Goal: Navigation & Orientation: Find specific page/section

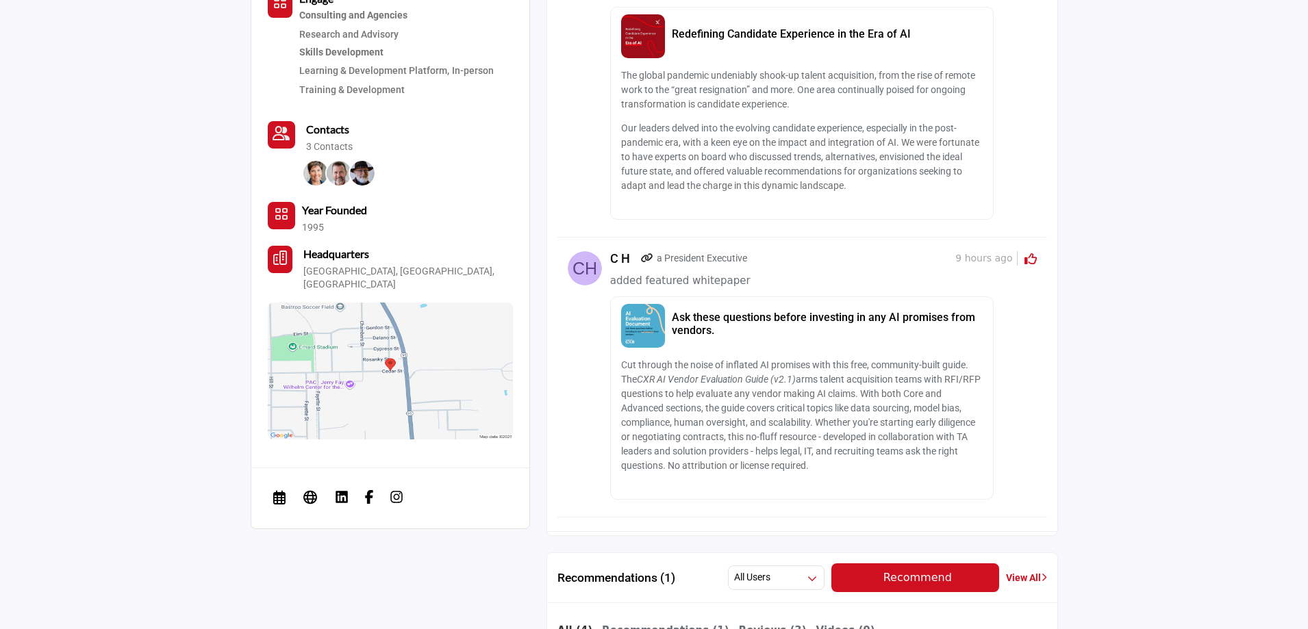
scroll to position [740, 0]
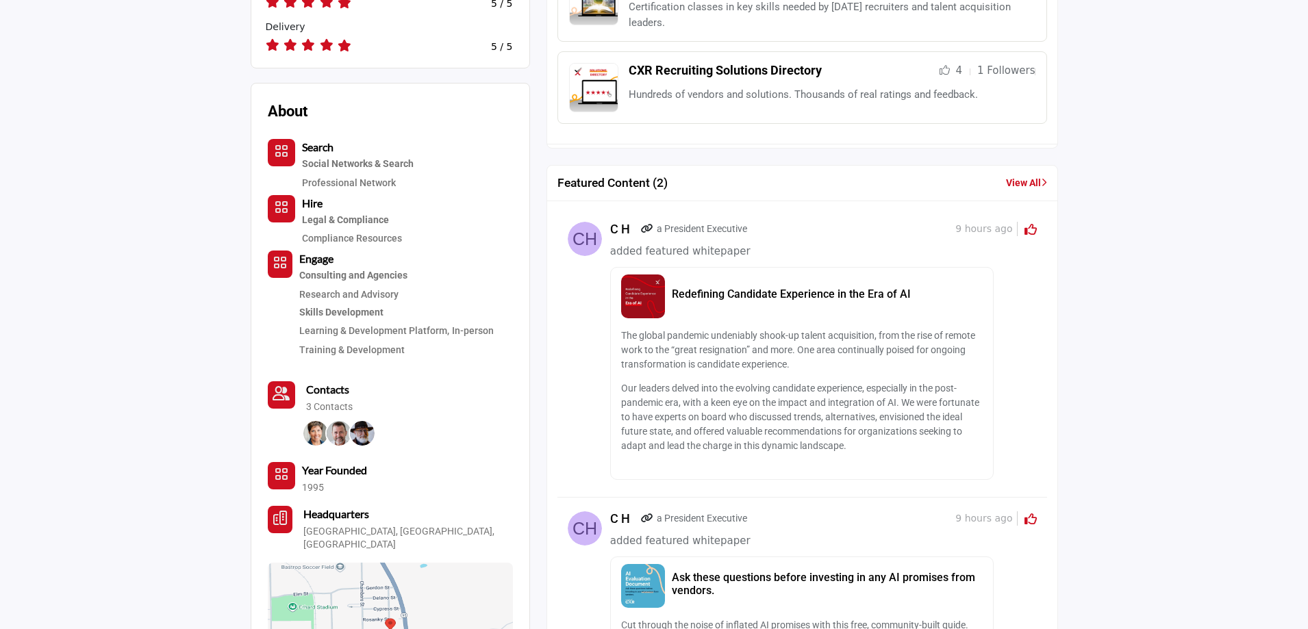
click at [1019, 184] on link "View All" at bounding box center [1026, 183] width 41 height 14
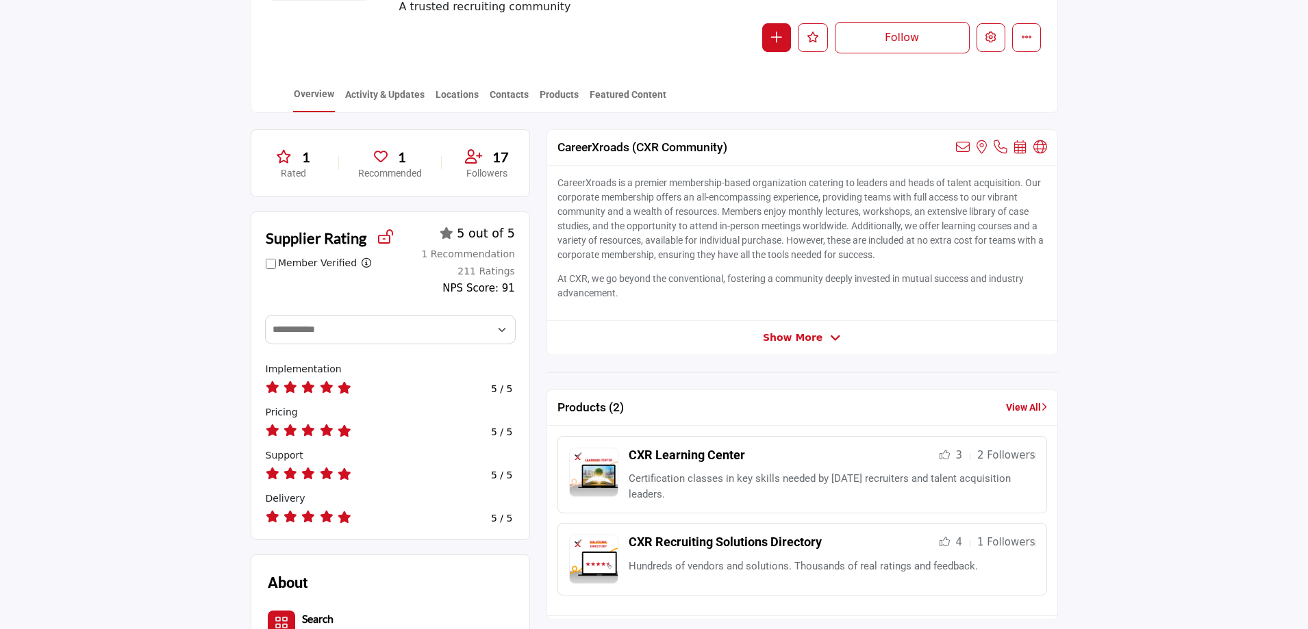
scroll to position [205, 0]
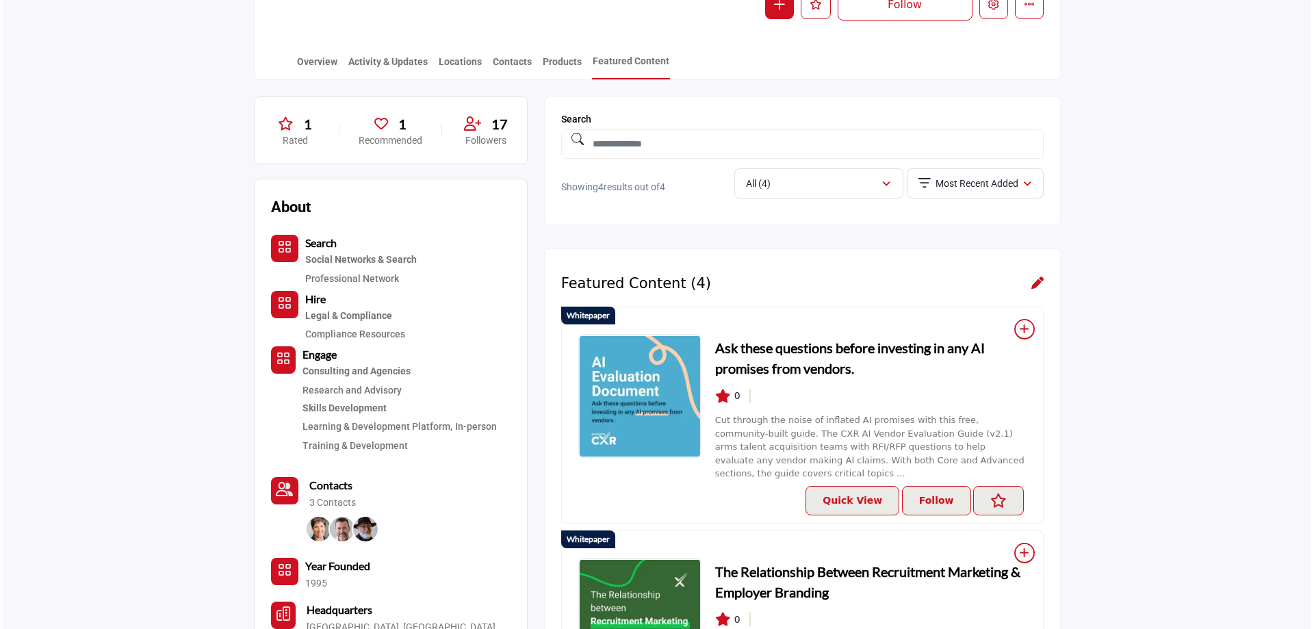
scroll to position [83, 0]
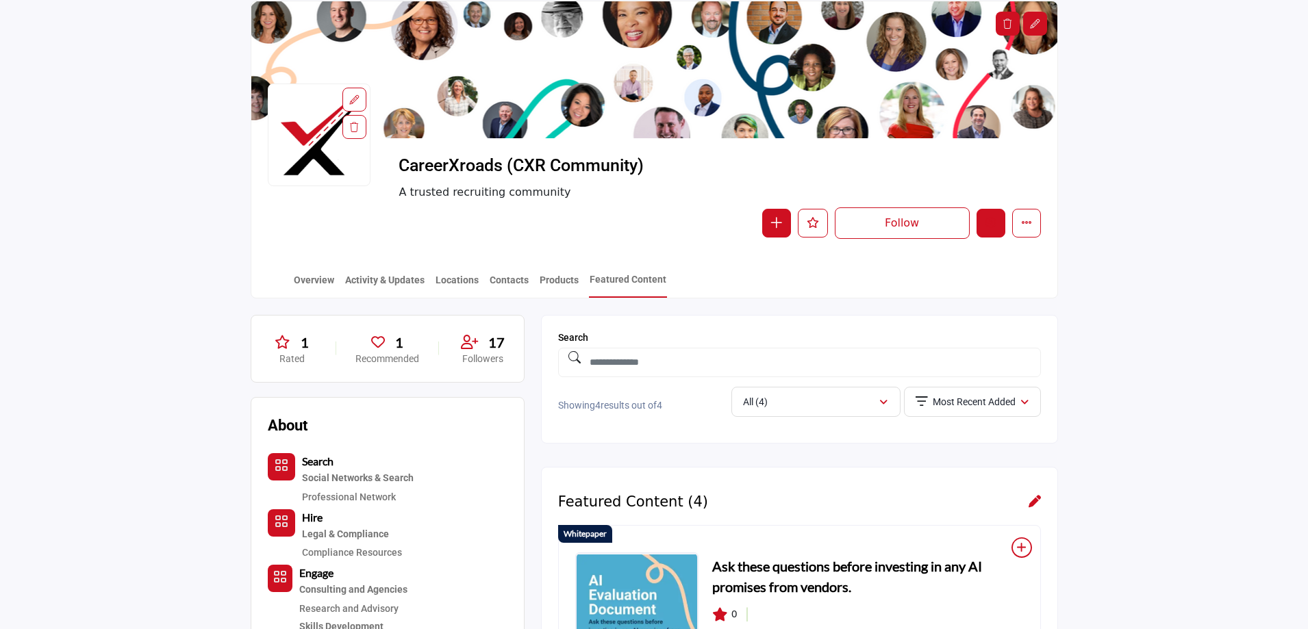
click at [989, 233] on button "Edit company" at bounding box center [990, 223] width 29 height 29
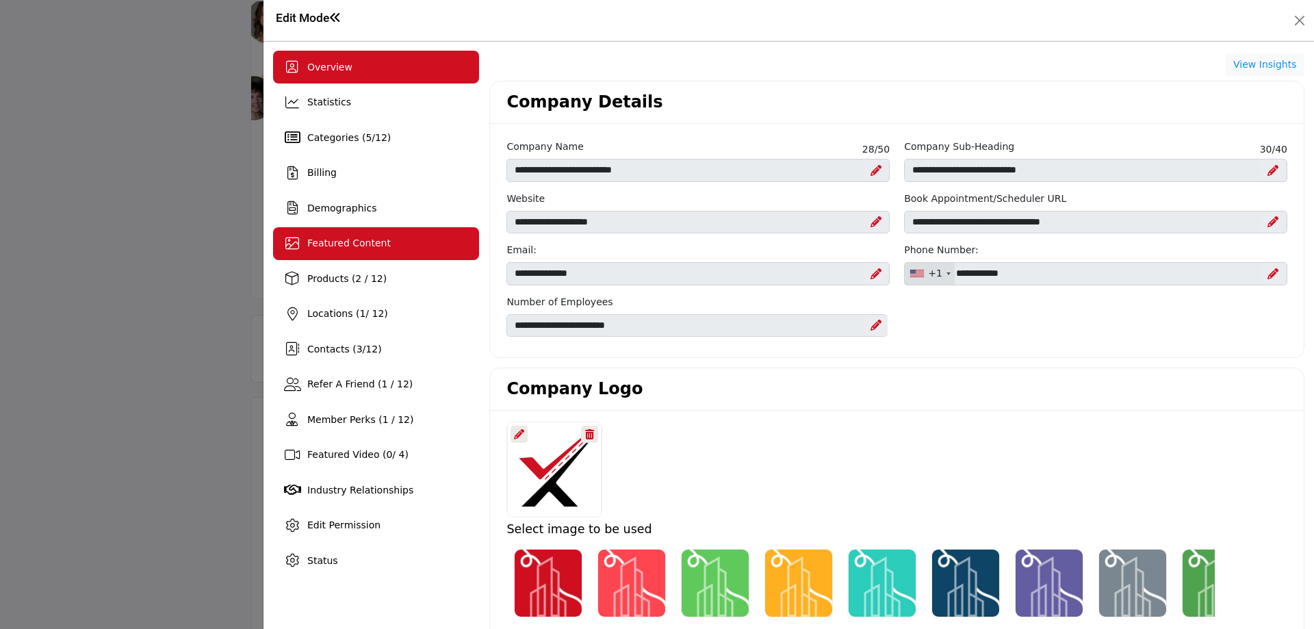
click at [340, 249] on span "Featured Content" at bounding box center [349, 243] width 84 height 11
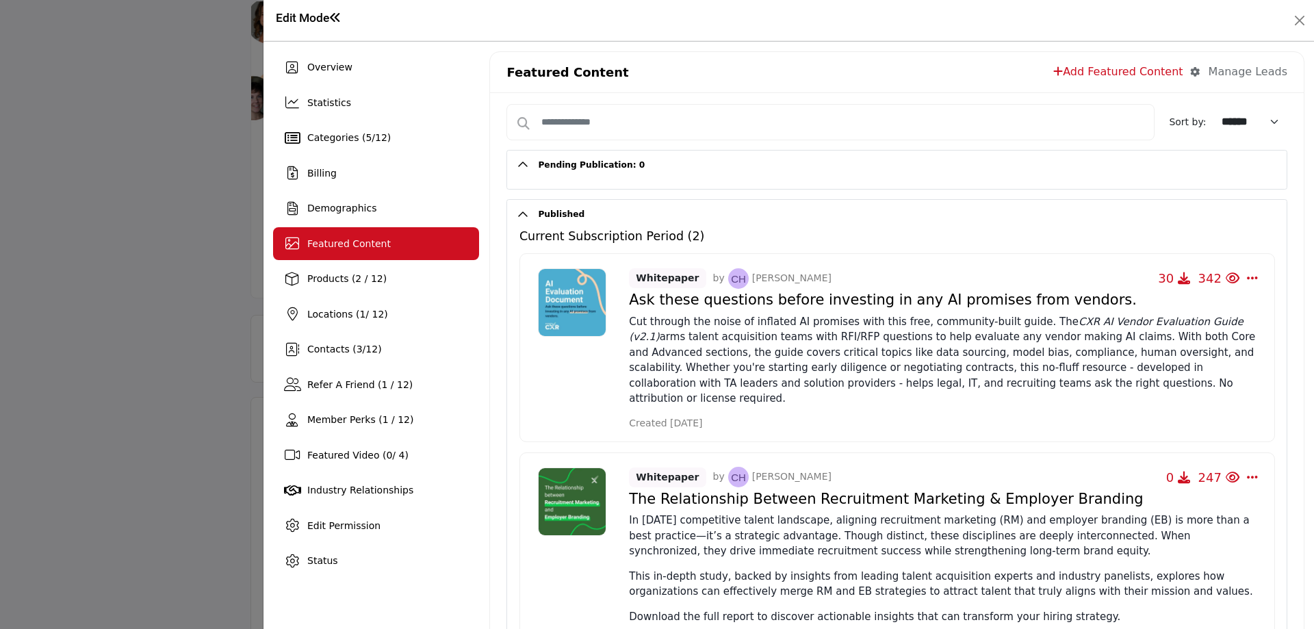
click at [165, 329] on div at bounding box center [657, 314] width 1314 height 629
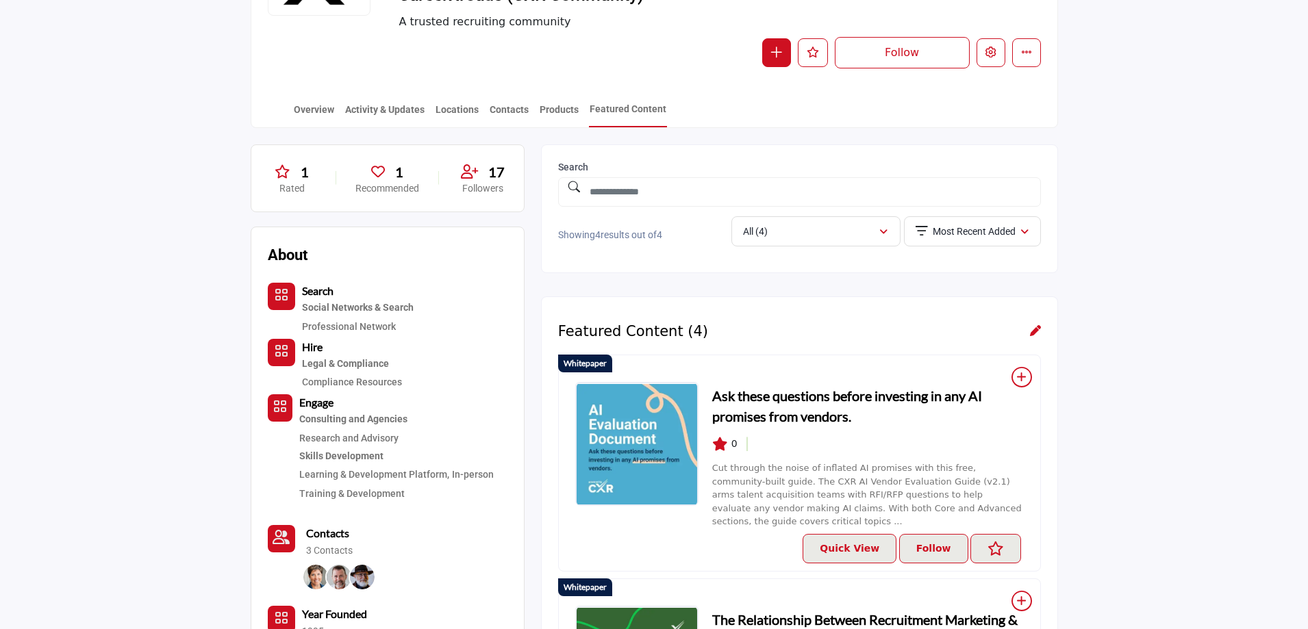
scroll to position [220, 0]
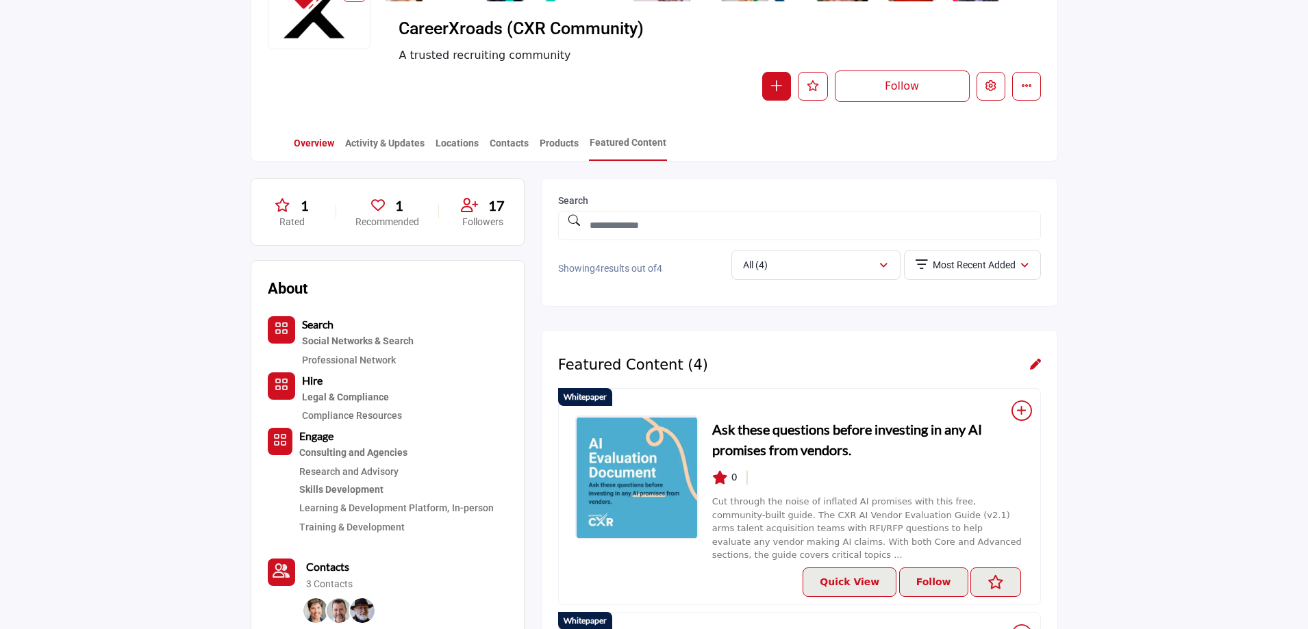
click at [303, 144] on link "Overview" at bounding box center [314, 148] width 42 height 24
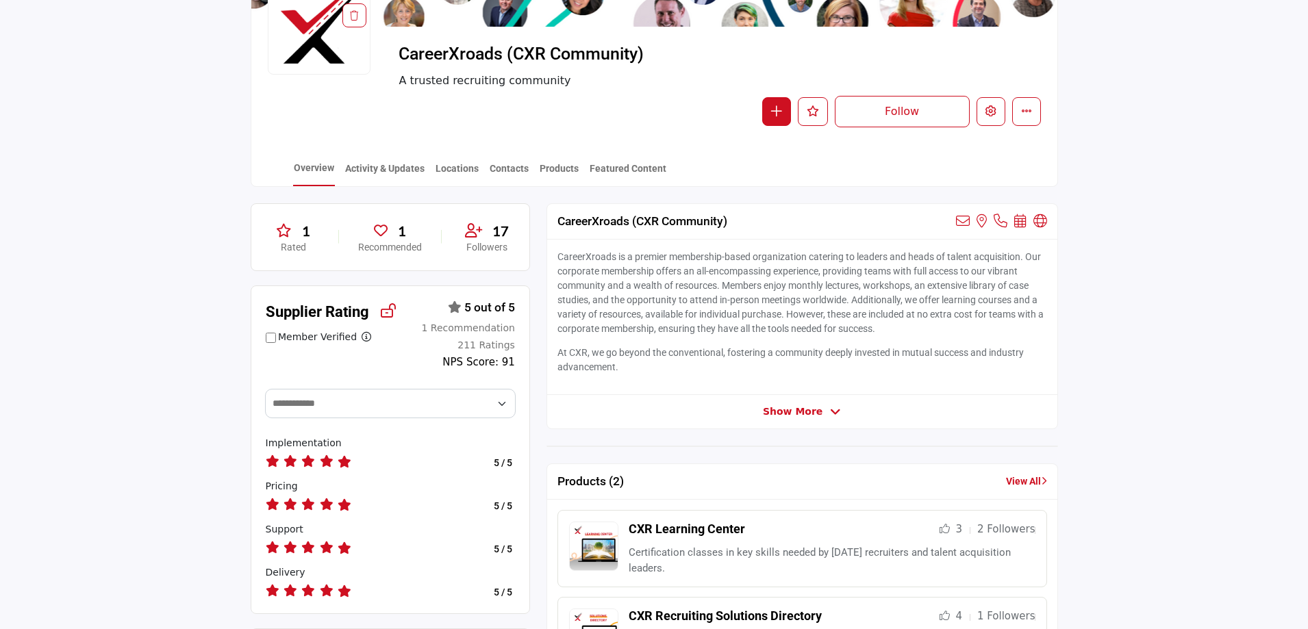
scroll to position [342, 0]
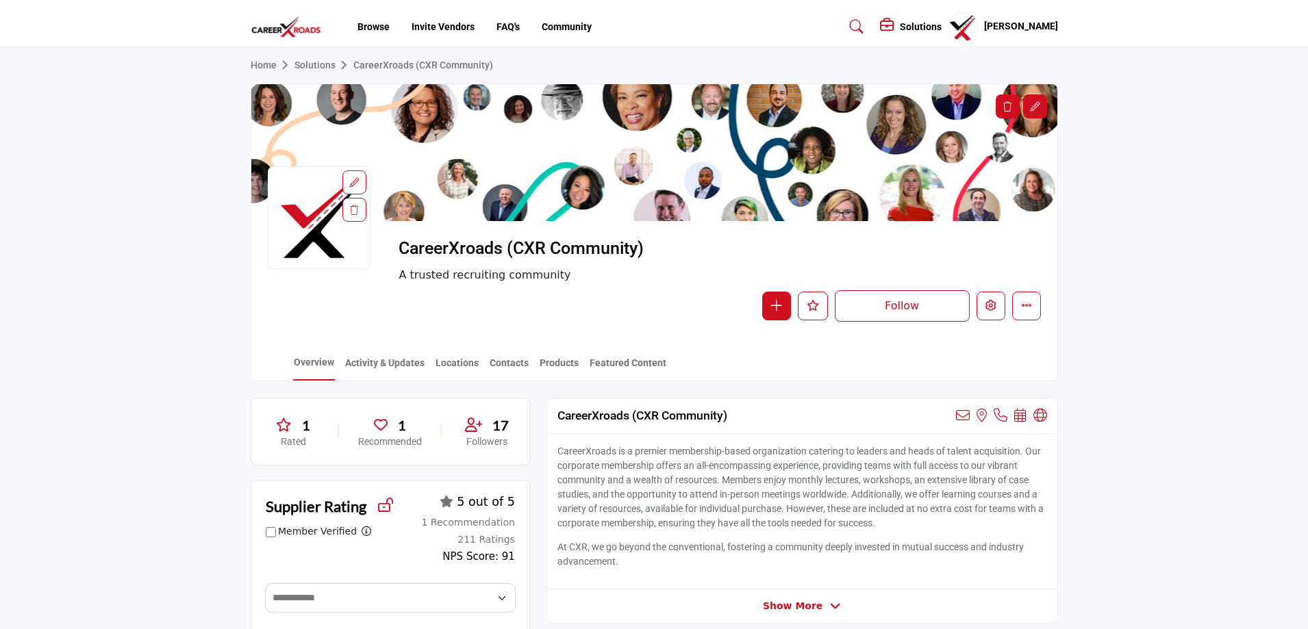
click at [276, 28] on img at bounding box center [290, 27] width 78 height 23
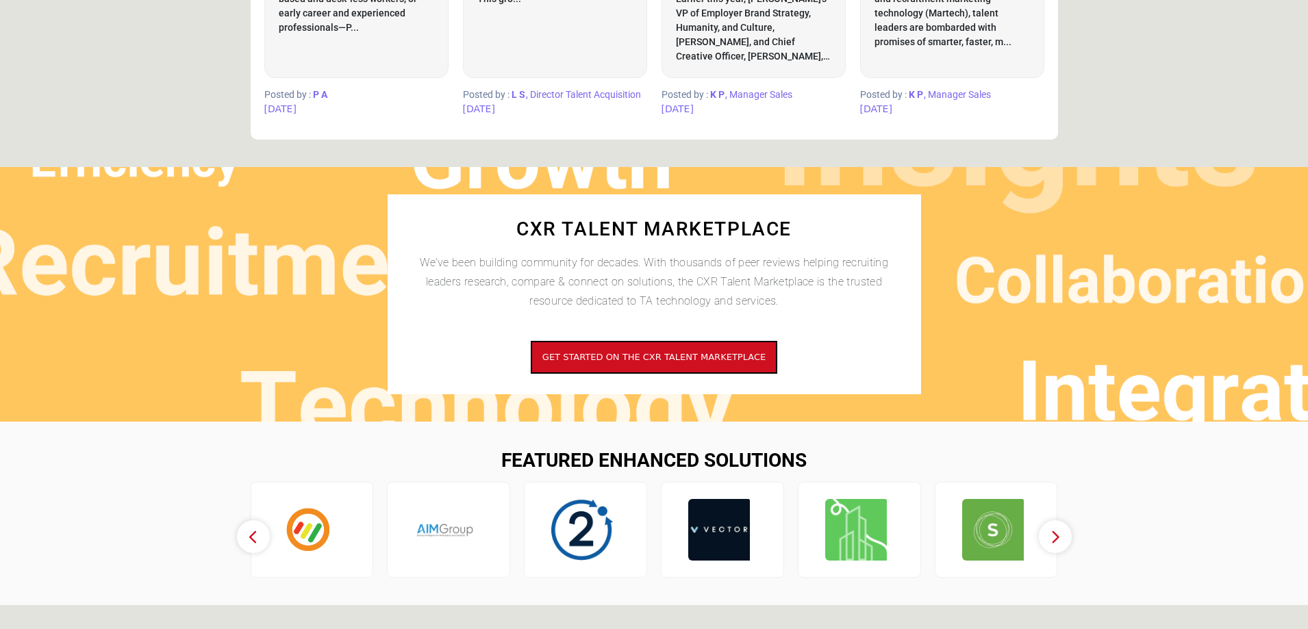
scroll to position [685, 0]
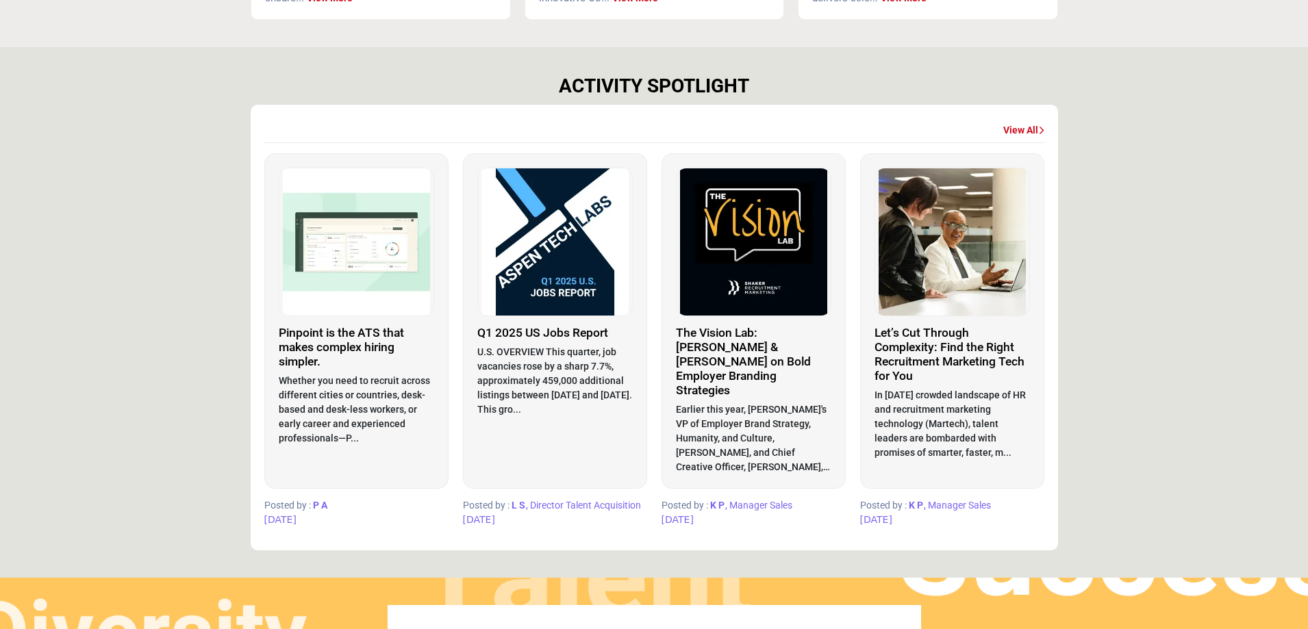
click at [1017, 132] on link "View All" at bounding box center [1023, 131] width 41 height 14
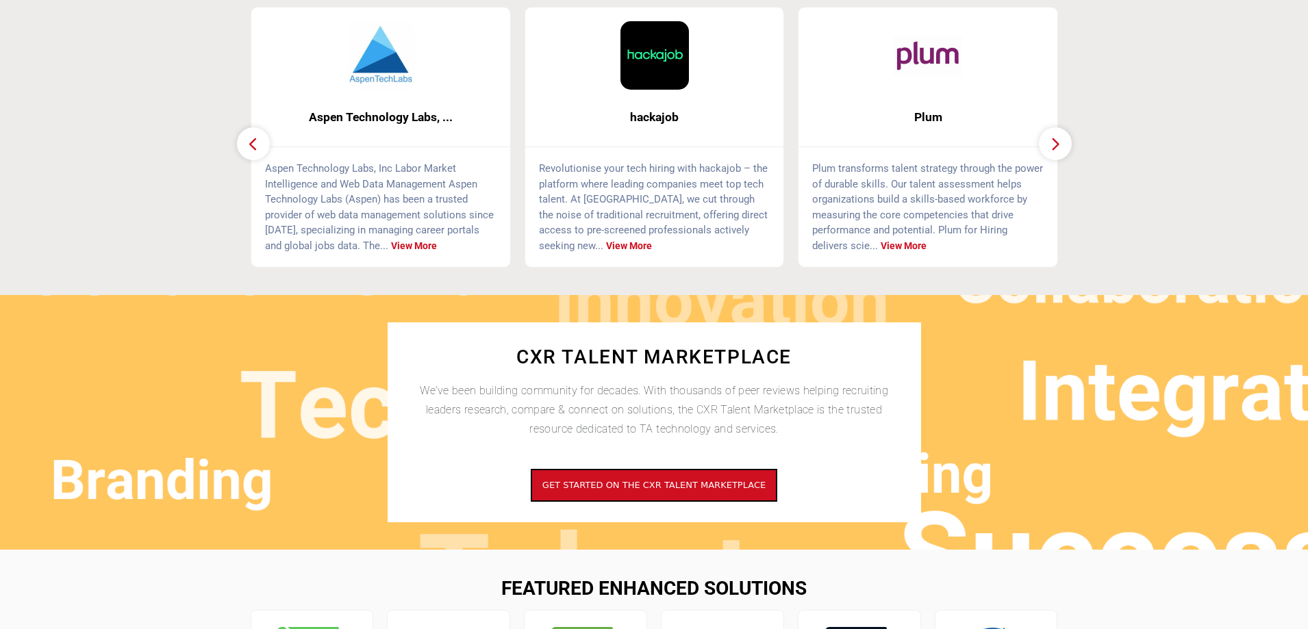
scroll to position [26, 0]
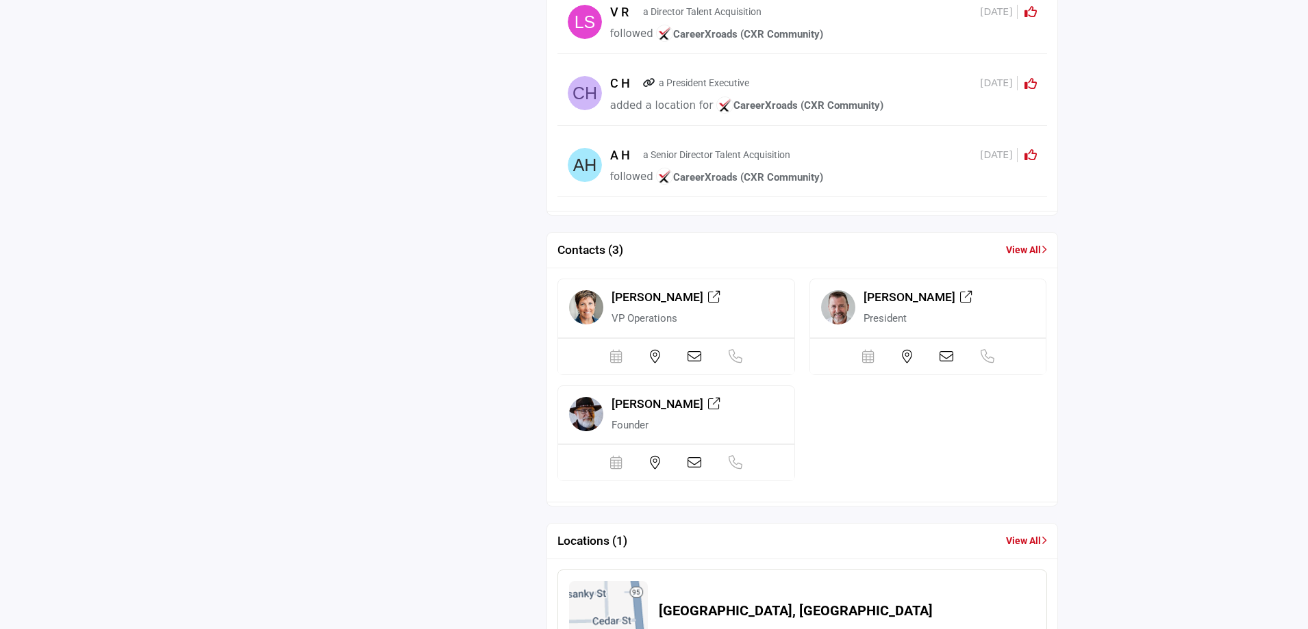
scroll to position [2368, 0]
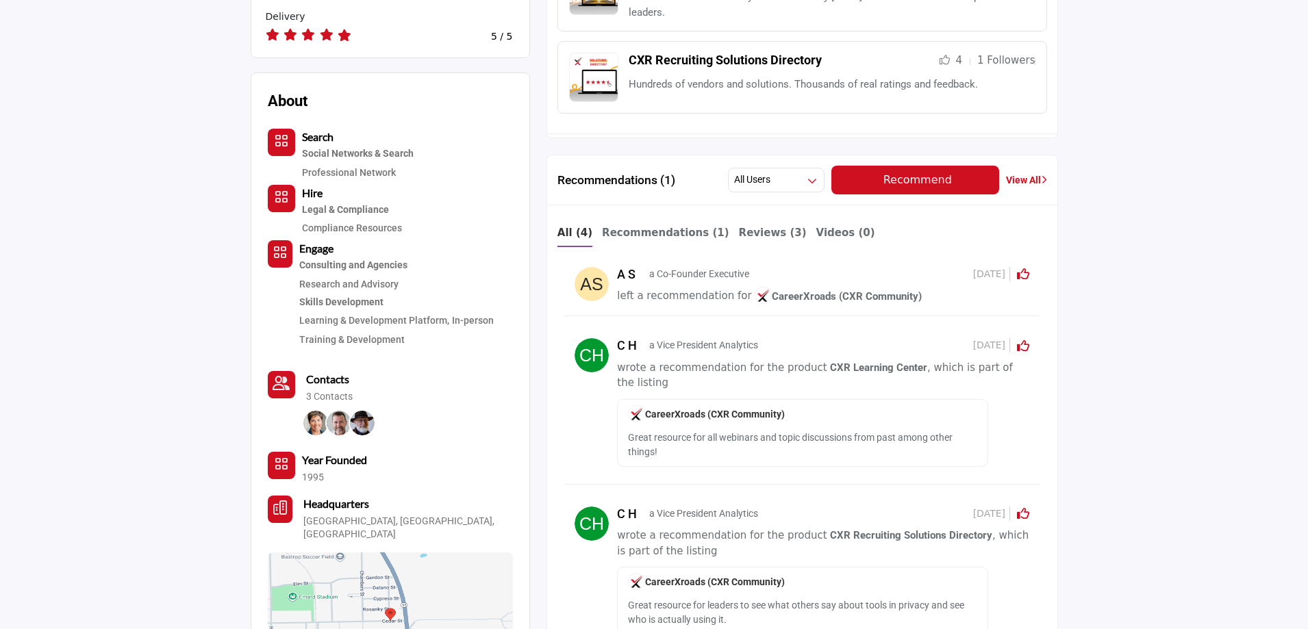
scroll to position [753, 0]
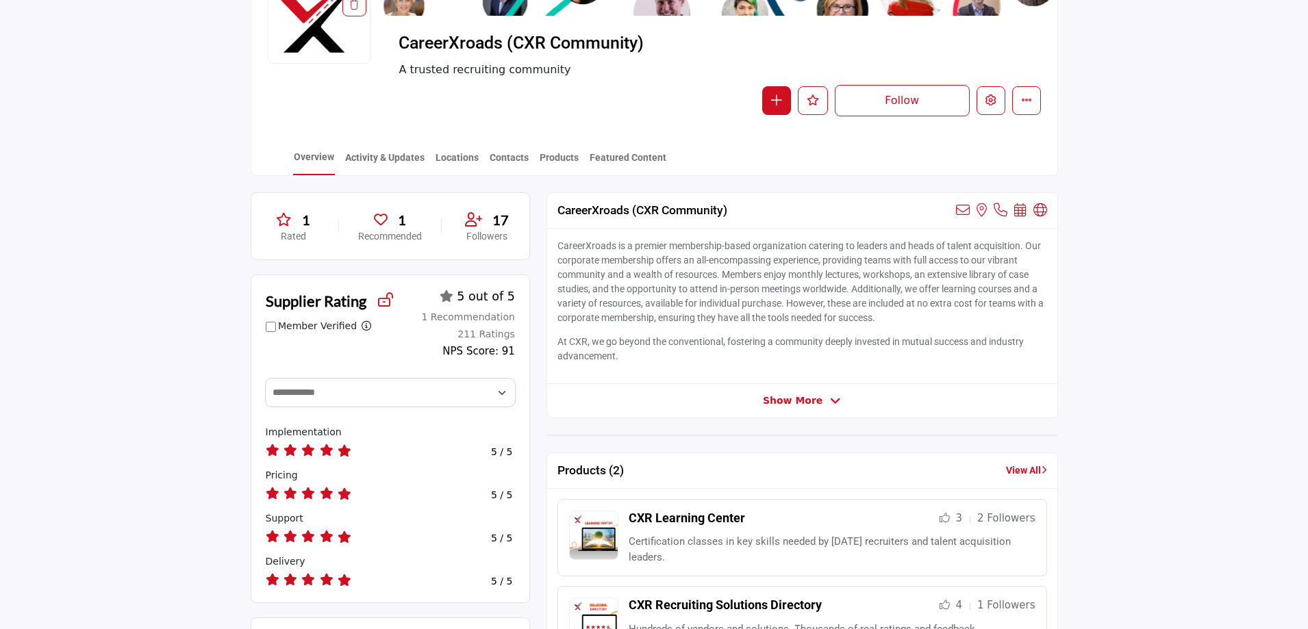
scroll to position [205, 0]
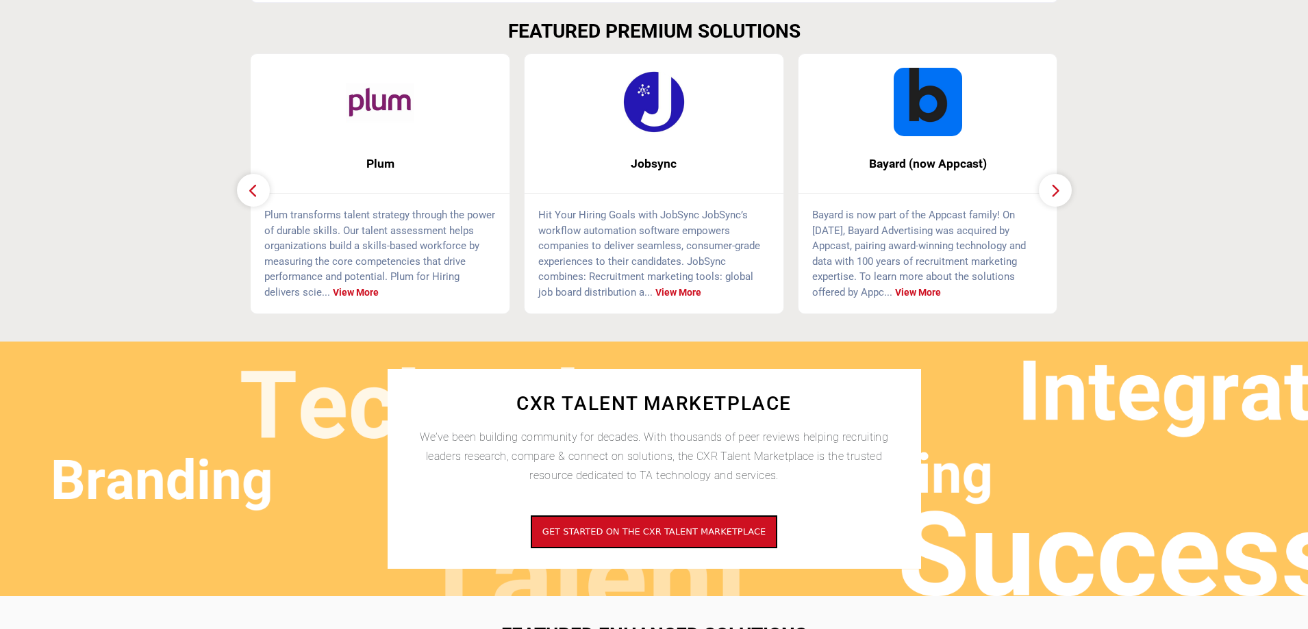
scroll to position [231, 0]
